Goal: Information Seeking & Learning: Learn about a topic

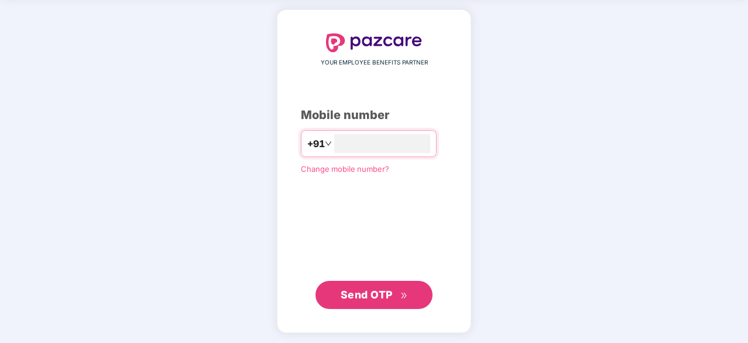
scroll to position [43, 0]
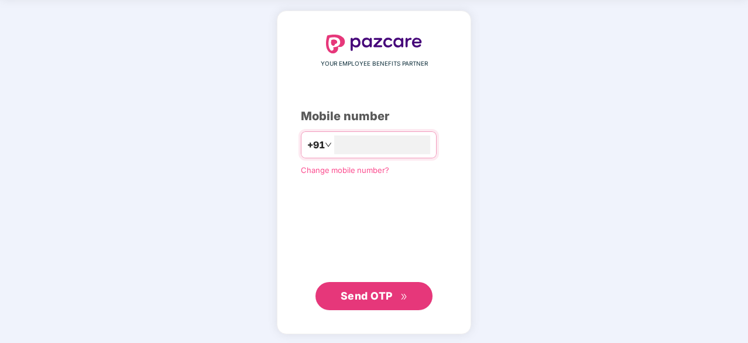
type input "**********"
click at [379, 300] on span "Send OTP" at bounding box center [374, 295] width 67 height 16
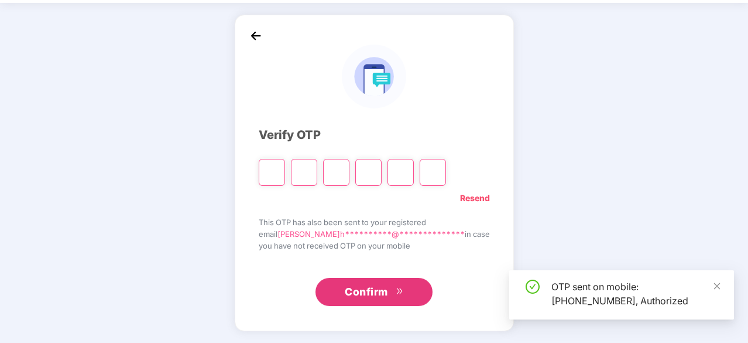
scroll to position [39, 0]
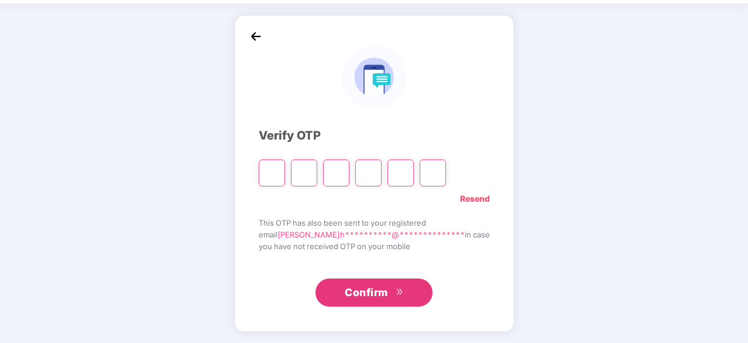
type input "*"
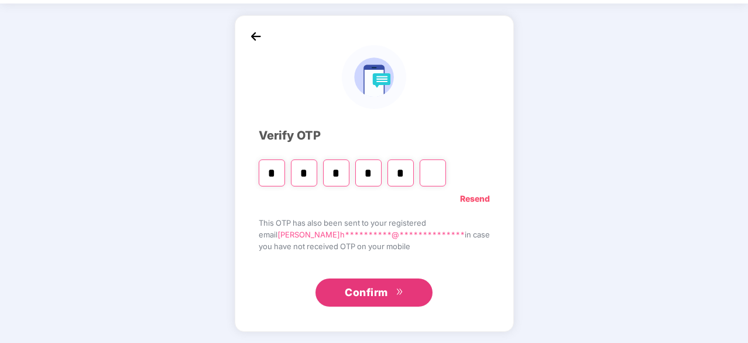
type input "*"
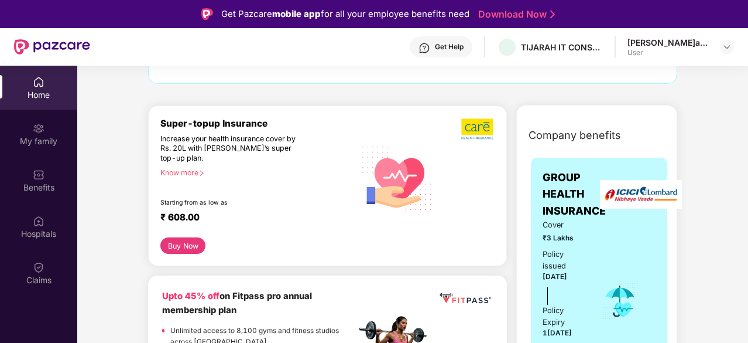
scroll to position [109, 0]
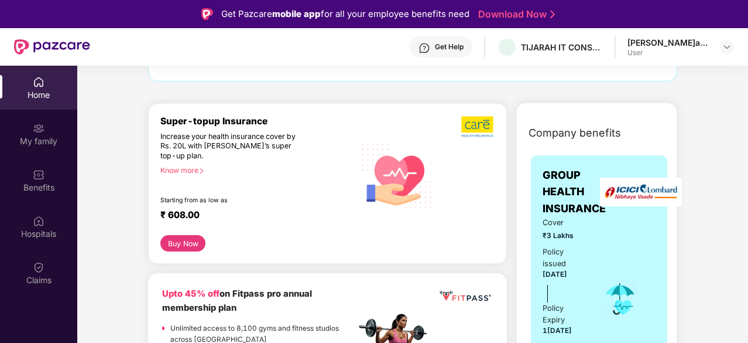
click at [193, 167] on div "Know more" at bounding box center [254, 170] width 188 height 8
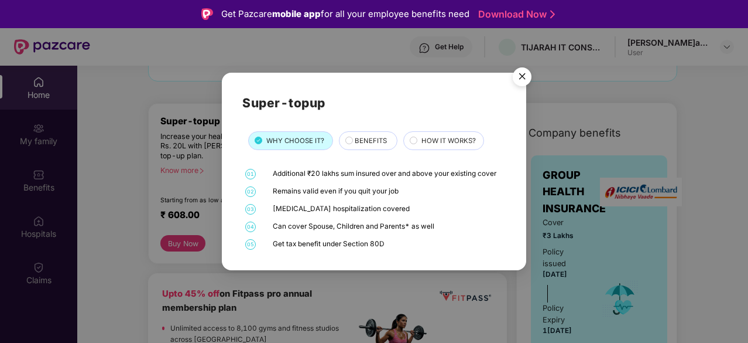
click at [109, 177] on div "Super-topup WHY CHOOSE IT? BENEFITS HOW IT WORKS? 01 Additional ₹20 lakhs sum i…" at bounding box center [374, 171] width 748 height 343
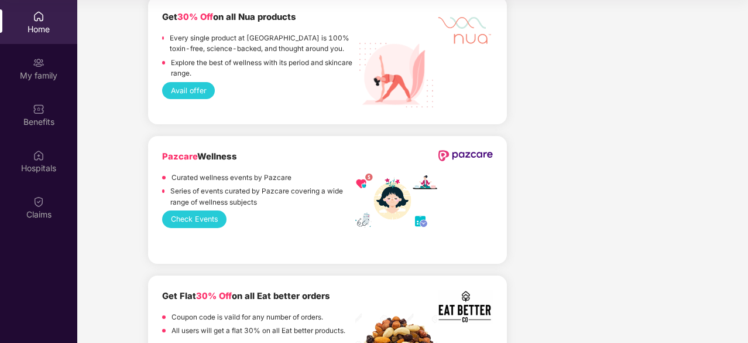
scroll to position [1605, 0]
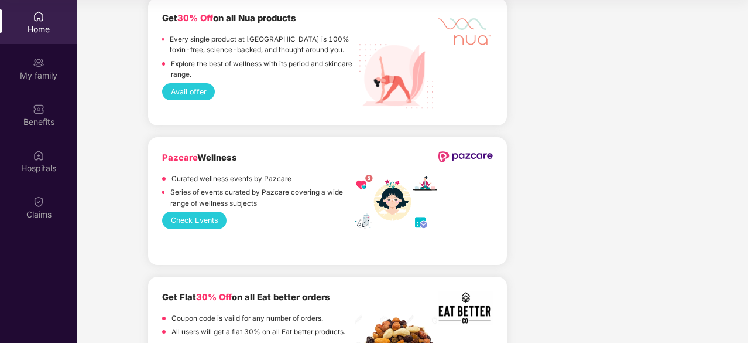
click at [192, 228] on button "Check Events" at bounding box center [194, 219] width 64 height 17
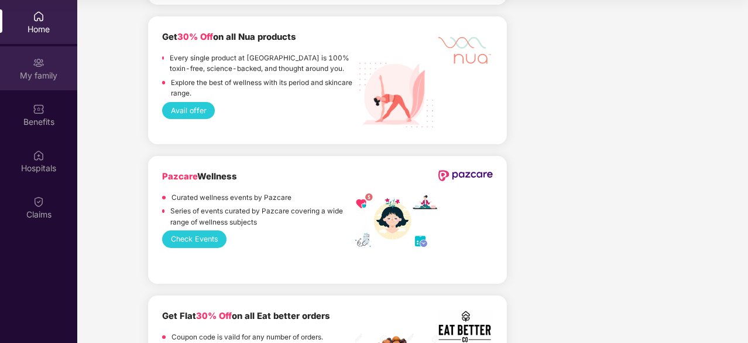
scroll to position [1578, 0]
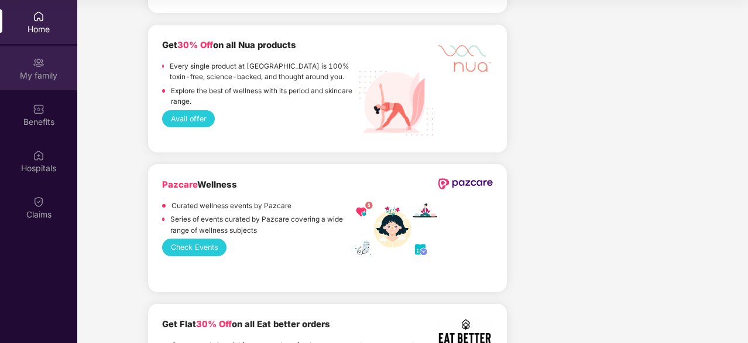
click at [33, 74] on div "My family" at bounding box center [38, 76] width 77 height 12
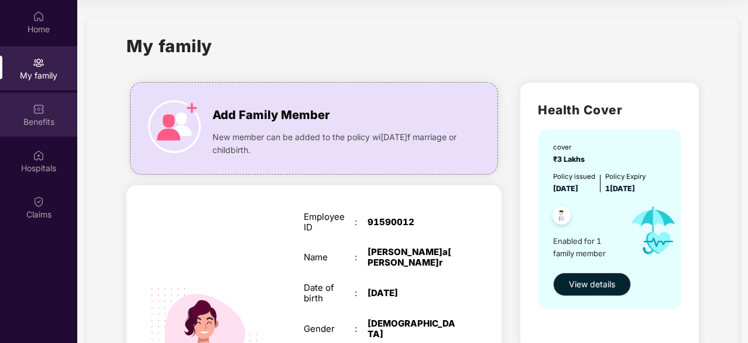
click at [33, 112] on img at bounding box center [39, 109] width 12 height 12
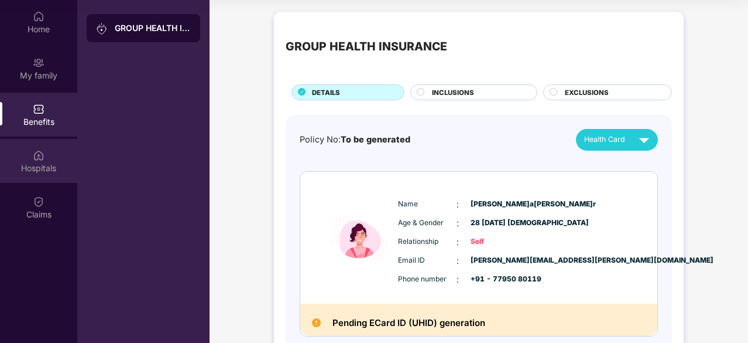
click at [41, 157] on img at bounding box center [39, 155] width 12 height 12
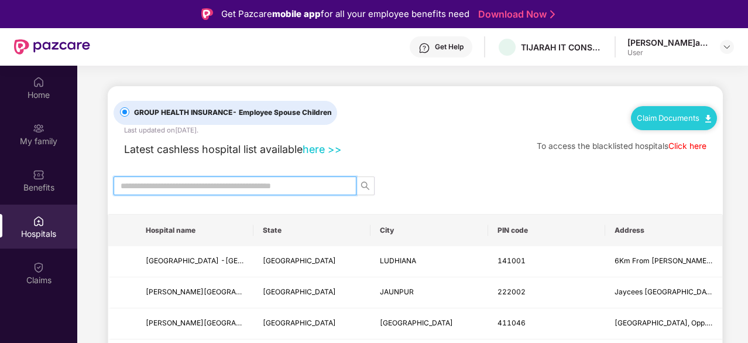
click at [311, 184] on input "text" at bounding box center [231, 185] width 220 height 13
type input "*"
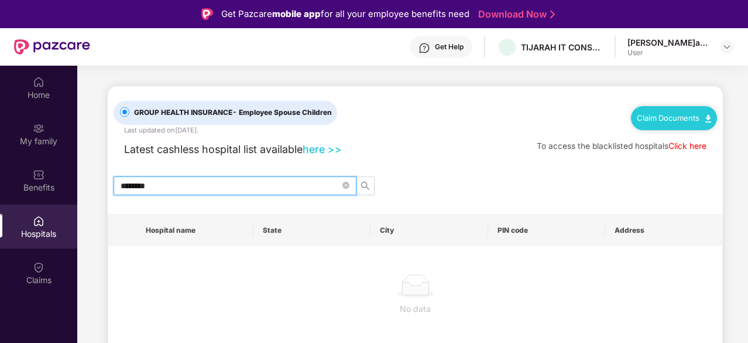
click at [130, 185] on input "********" at bounding box center [231, 185] width 220 height 13
type input "*********"
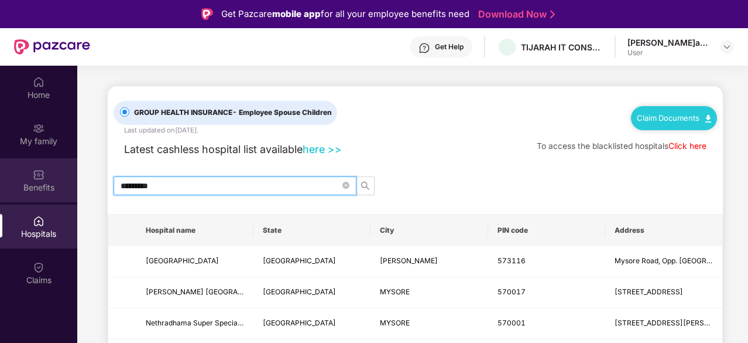
drag, startPoint x: 166, startPoint y: 181, endPoint x: 0, endPoint y: 165, distance: 167.0
click at [0, 165] on div "Home My family Benefits Hospitals Claims GROUP HEALTH INSURANCE - Employee Spou…" at bounding box center [374, 237] width 748 height 343
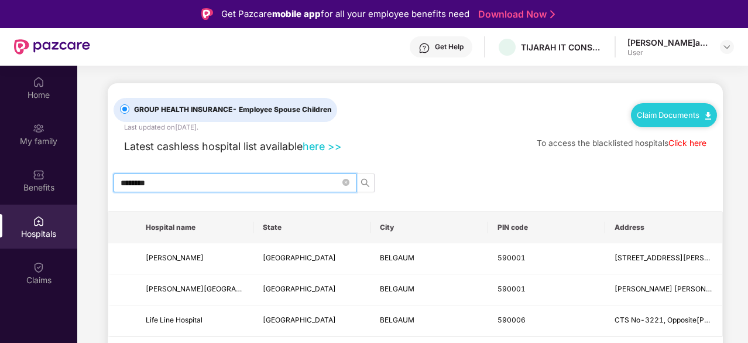
scroll to position [66, 0]
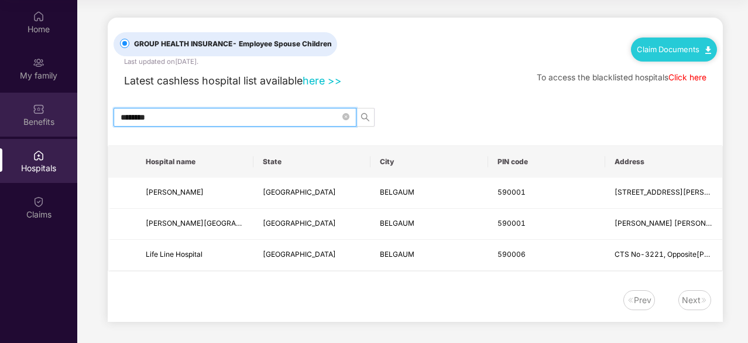
drag, startPoint x: 177, startPoint y: 117, endPoint x: 0, endPoint y: 113, distance: 177.4
click at [0, 113] on div "Home My family Benefits Hospitals Claims GROUP HEALTH INSURANCE - Employee Spou…" at bounding box center [374, 171] width 748 height 343
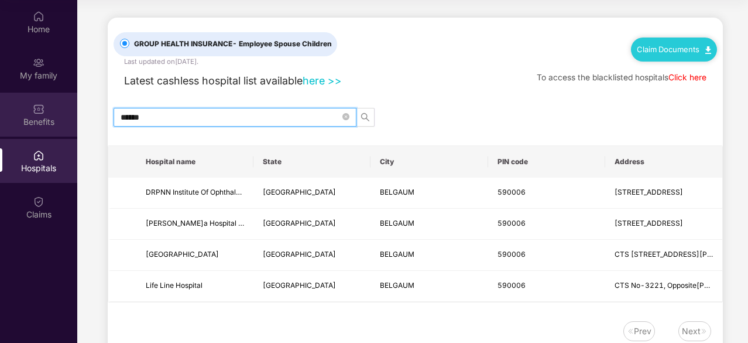
type input "******"
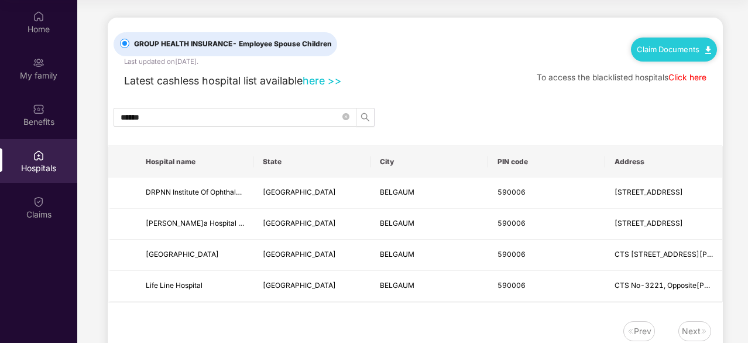
click at [445, 108] on div "******" at bounding box center [415, 117] width 615 height 19
click at [210, 44] on span "GROUP HEALTH INSURANCE - Employee Spouse Children" at bounding box center [232, 44] width 207 height 11
click at [446, 104] on div "GROUP HEALTH INSURANCE - Employee Spouse Children Last updated on 8 [DATE] Clai…" at bounding box center [415, 185] width 615 height 335
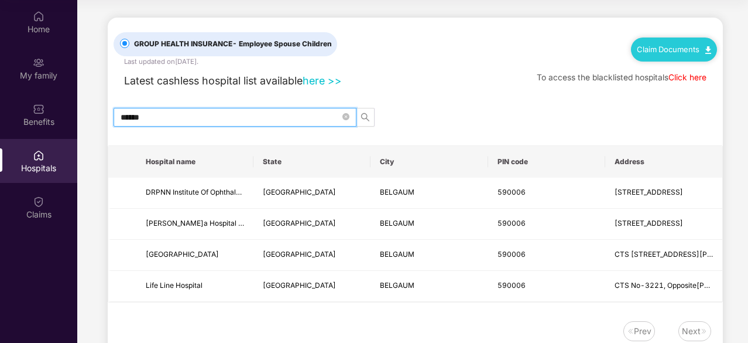
click at [268, 114] on input "******" at bounding box center [231, 117] width 220 height 13
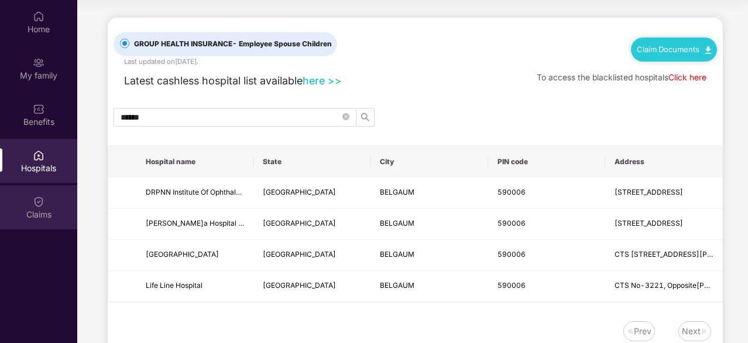
click at [43, 206] on img at bounding box center [39, 202] width 12 height 12
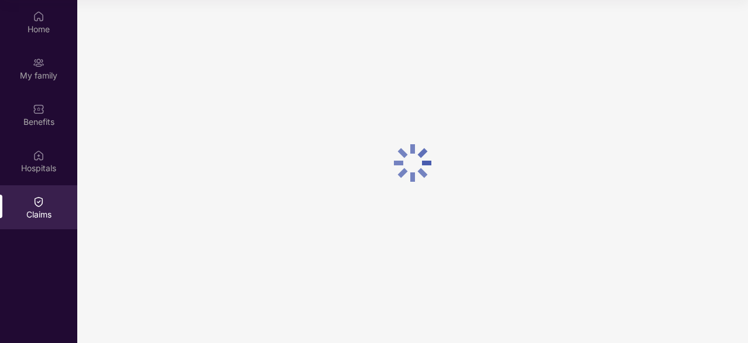
scroll to position [0, 0]
